Goal: Register for event/course

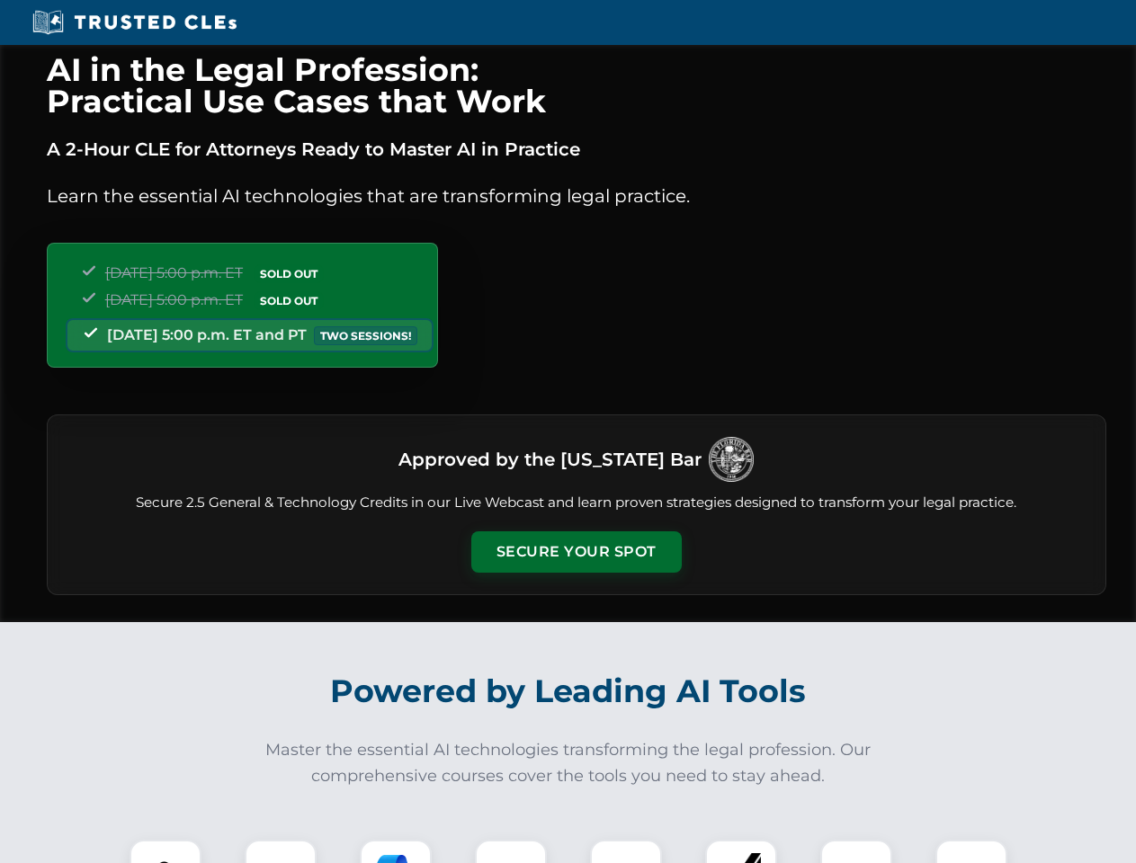
click at [575, 552] on button "Secure Your Spot" at bounding box center [576, 551] width 210 height 41
click at [165, 852] on img at bounding box center [165, 876] width 52 height 52
